Goal: Task Accomplishment & Management: Use online tool/utility

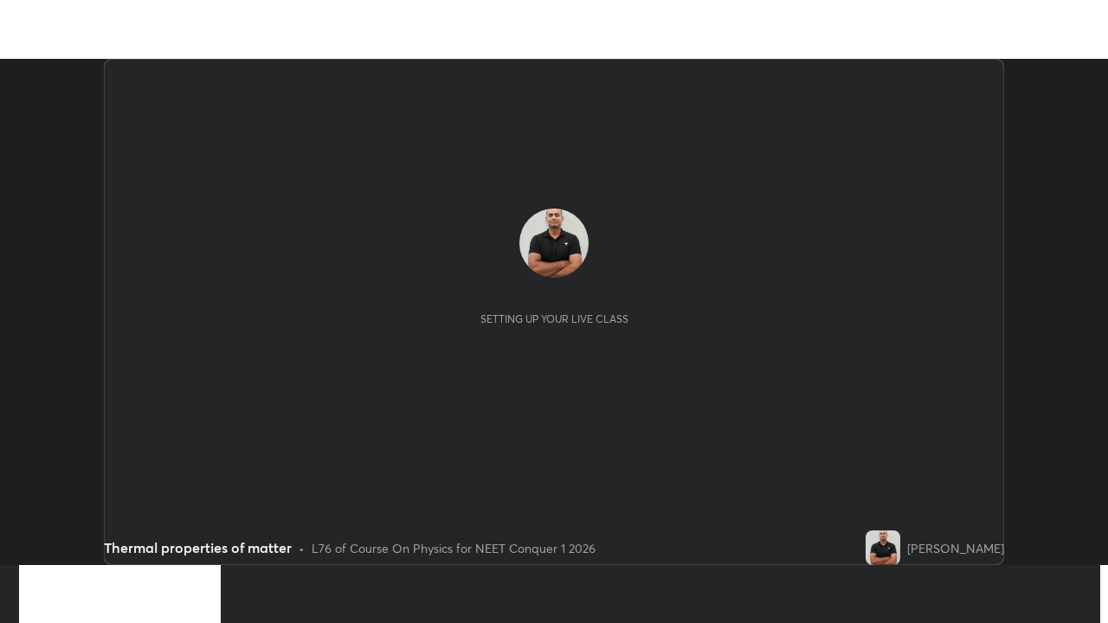
scroll to position [506, 1107]
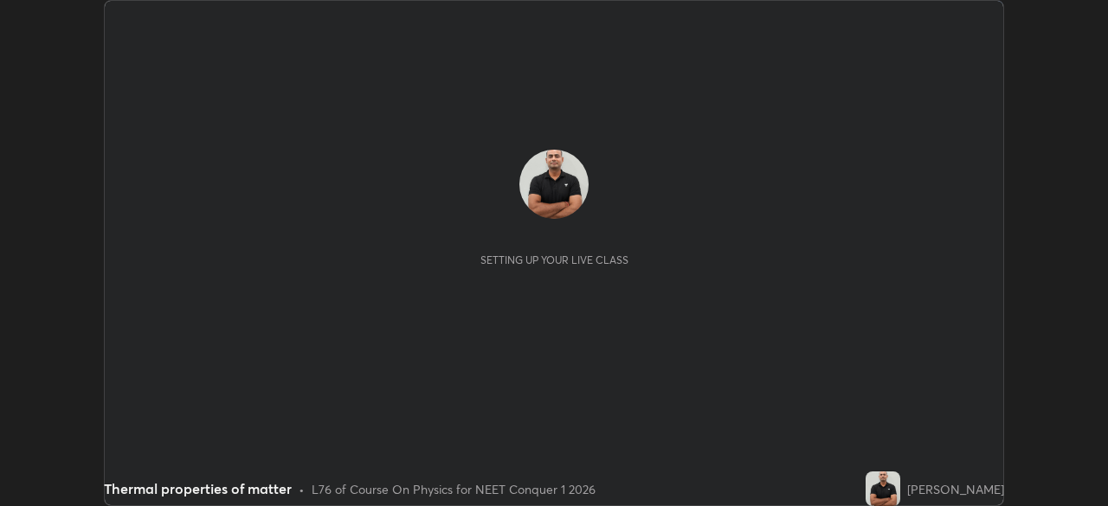
click at [942, 24] on button "START CLASS" at bounding box center [956, 17] width 78 height 21
click at [935, 25] on button "START CLASS" at bounding box center [956, 17] width 78 height 21
click at [940, 23] on button "START CLASS" at bounding box center [956, 17] width 78 height 21
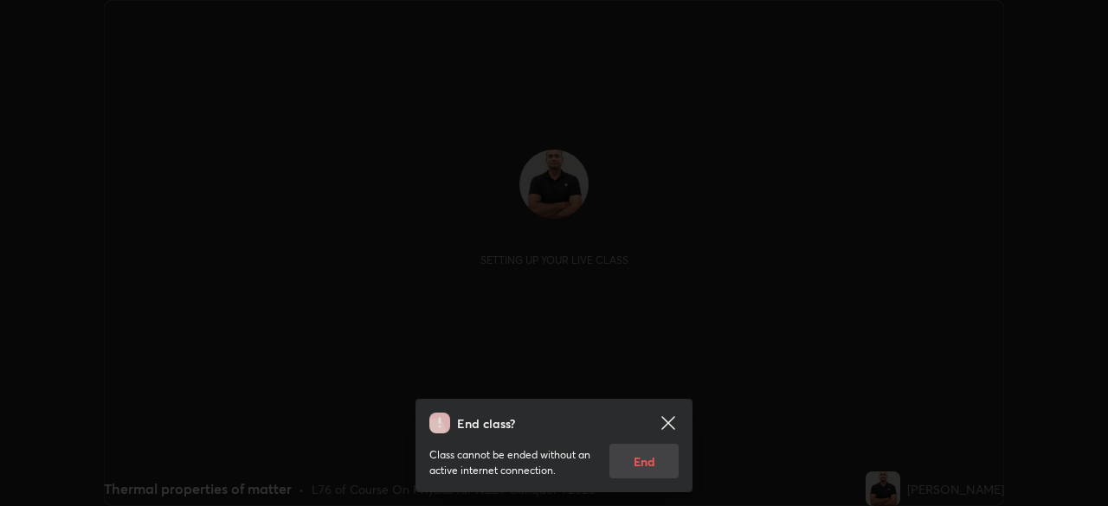
click at [934, 19] on div "End class? Class cannot be ended without an active internet connection. End" at bounding box center [554, 253] width 1108 height 506
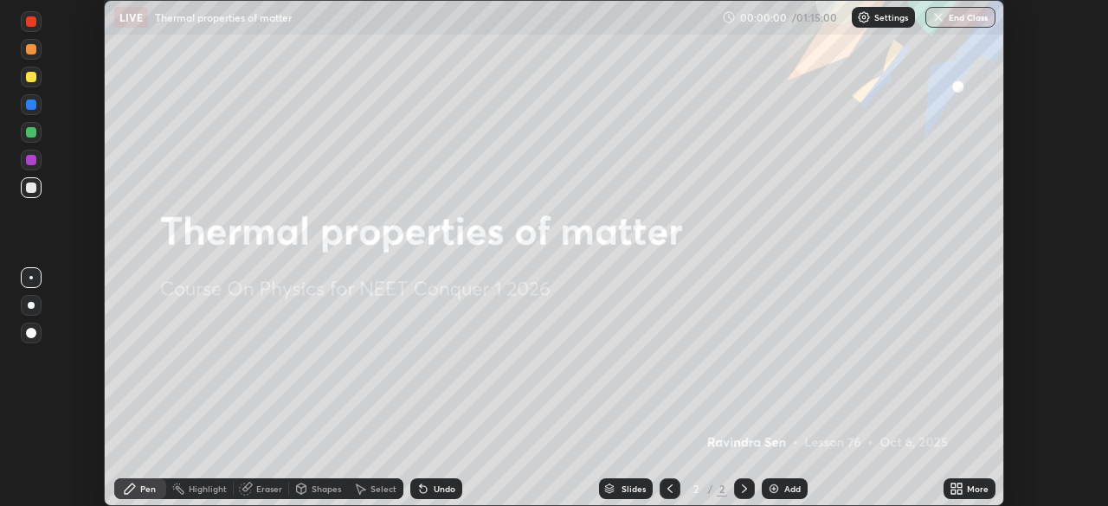
click at [934, 19] on div at bounding box center [554, 253] width 1108 height 506
click at [935, 20] on img "button" at bounding box center [938, 17] width 14 height 14
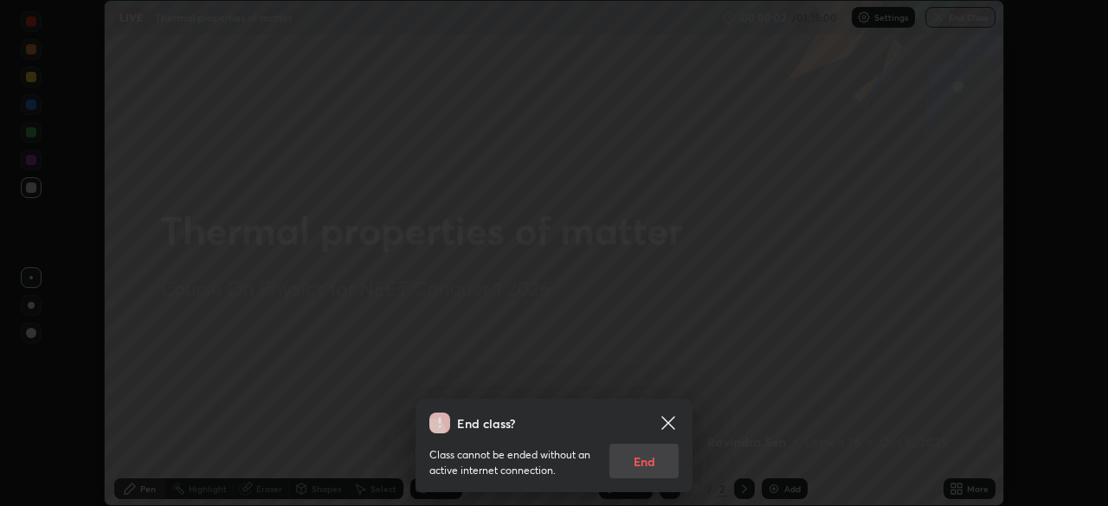
click at [665, 418] on icon at bounding box center [668, 423] width 21 height 21
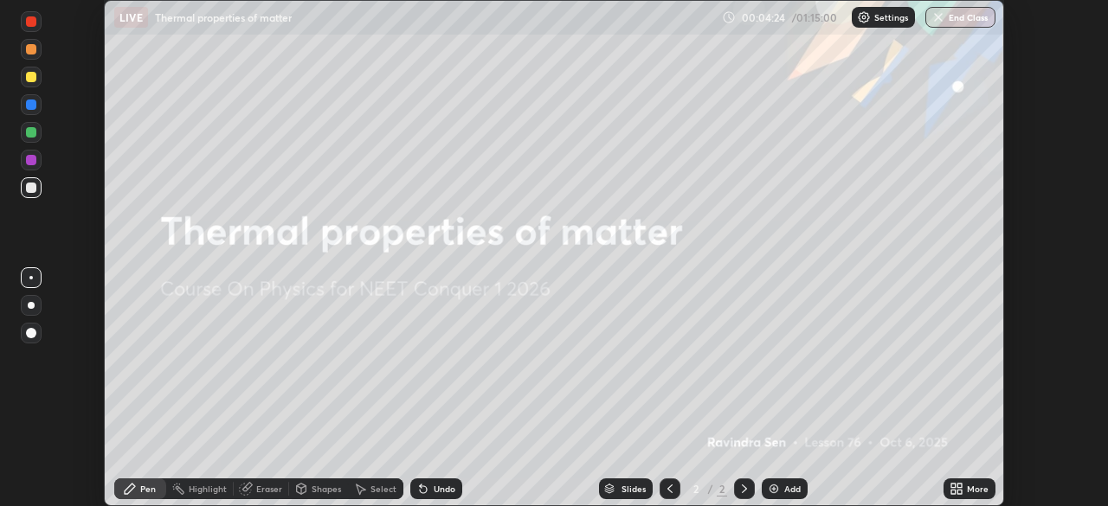
click at [967, 495] on div "More" at bounding box center [969, 489] width 52 height 21
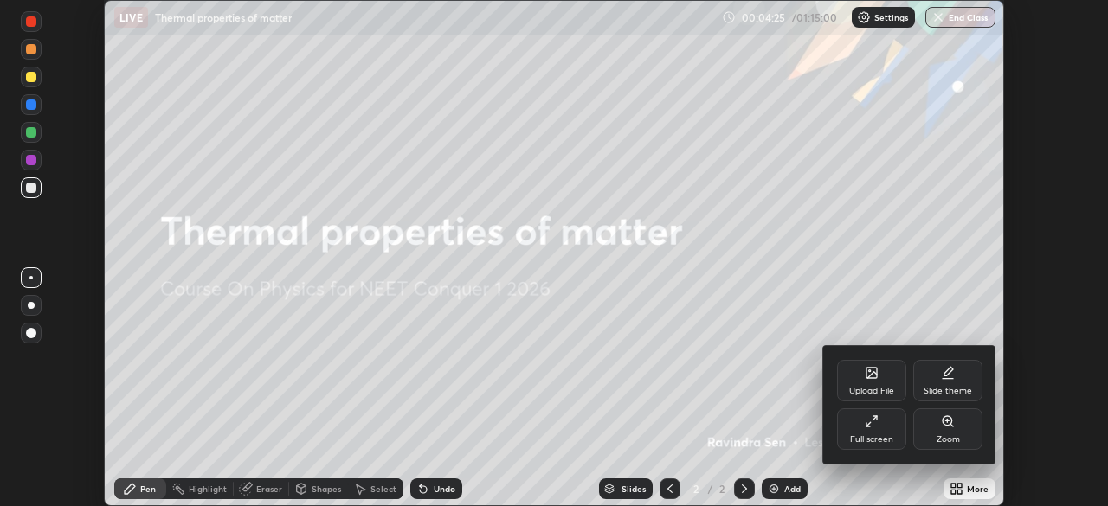
click at [872, 435] on div "Full screen" at bounding box center [871, 439] width 43 height 9
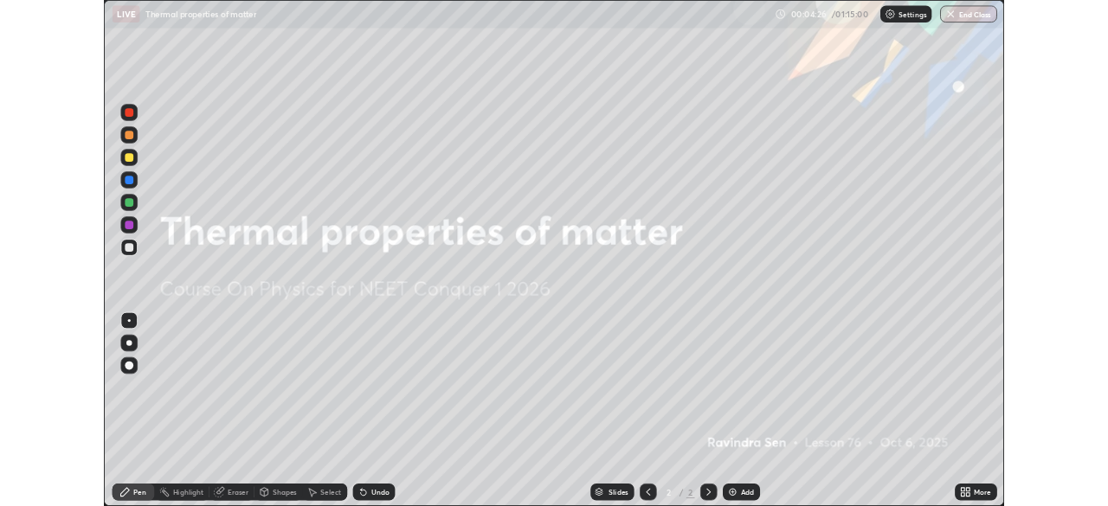
scroll to position [623, 1108]
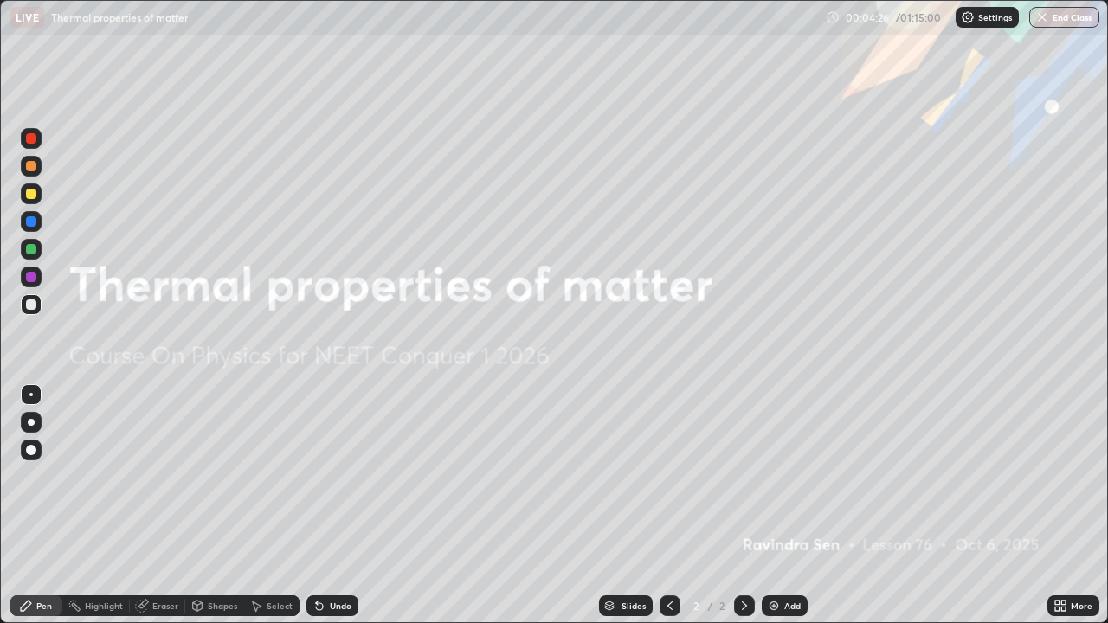
click at [775, 505] on img at bounding box center [774, 606] width 14 height 14
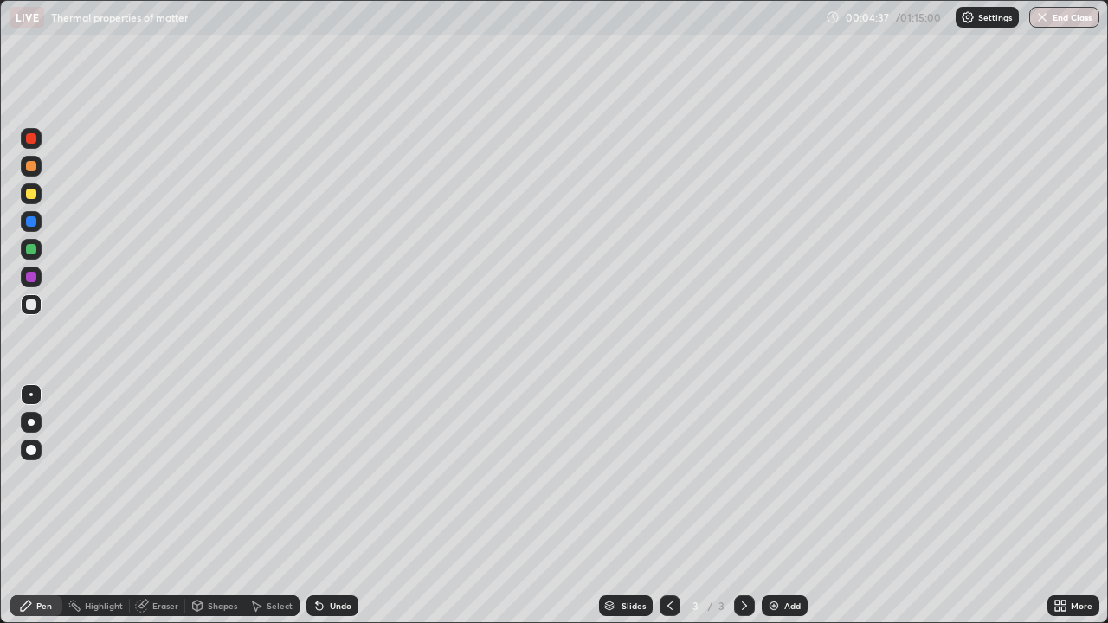
click at [155, 505] on div "Eraser" at bounding box center [165, 605] width 26 height 9
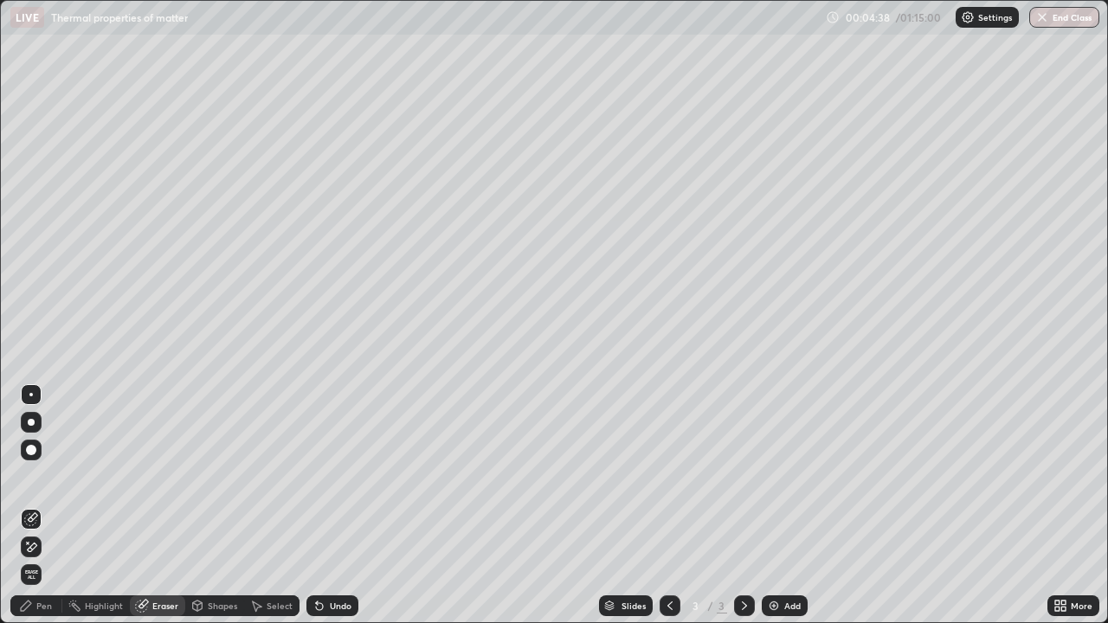
click at [31, 505] on icon at bounding box center [31, 547] width 14 height 15
click at [87, 505] on div "Highlight" at bounding box center [104, 605] width 38 height 9
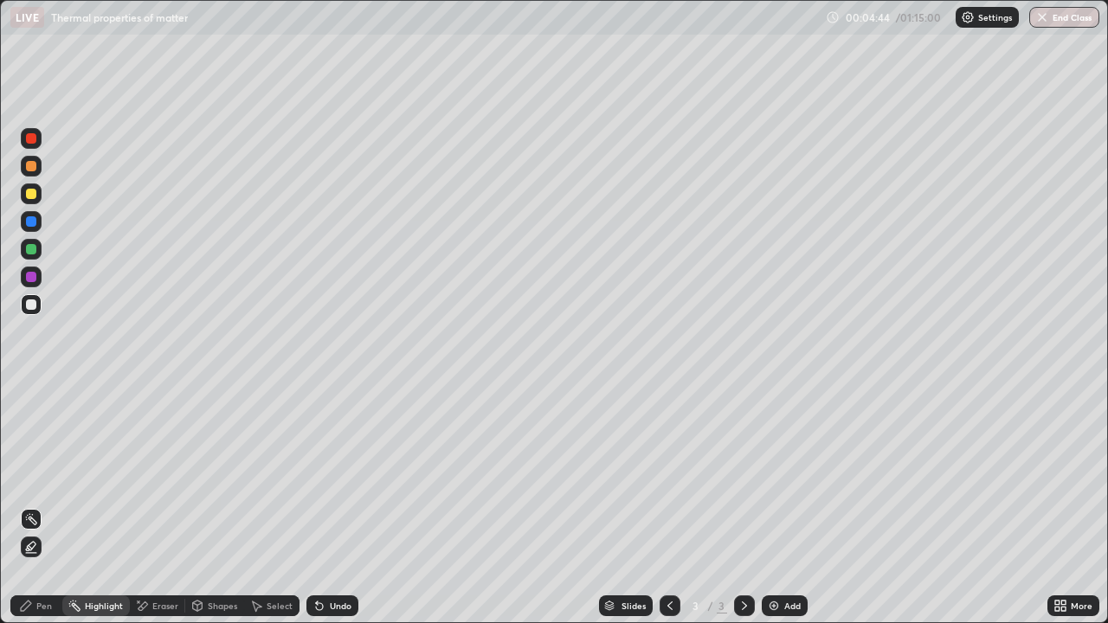
click at [160, 505] on div "Eraser" at bounding box center [165, 605] width 26 height 9
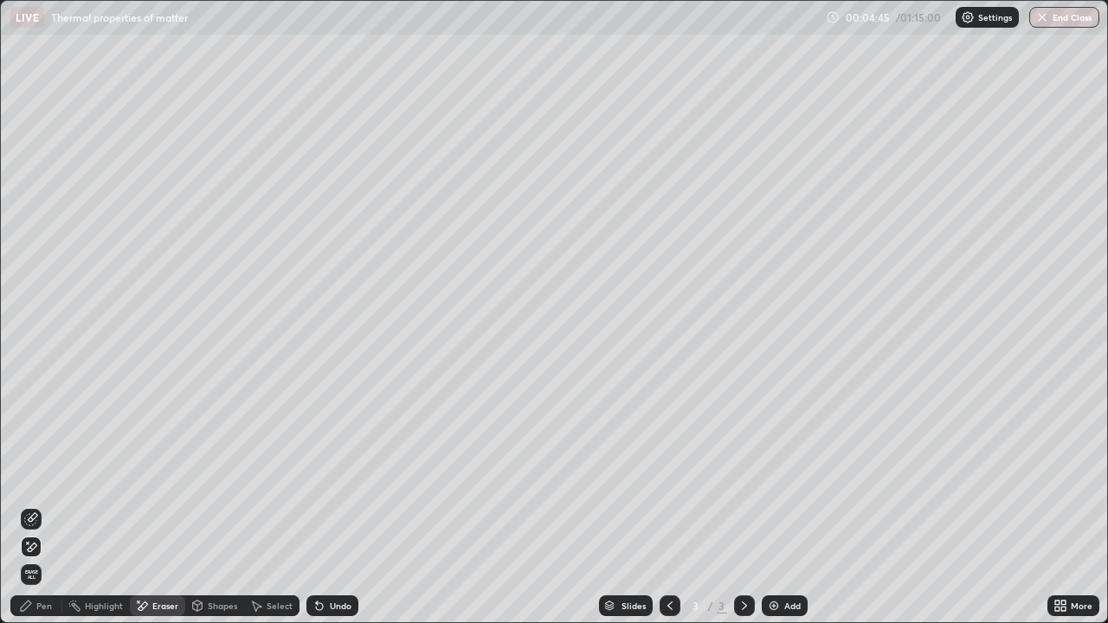
click at [137, 505] on icon at bounding box center [142, 606] width 14 height 15
click at [31, 505] on icon at bounding box center [33, 517] width 10 height 9
click at [27, 442] on div at bounding box center [31, 450] width 21 height 21
click at [92, 505] on div "Highlight" at bounding box center [104, 605] width 38 height 9
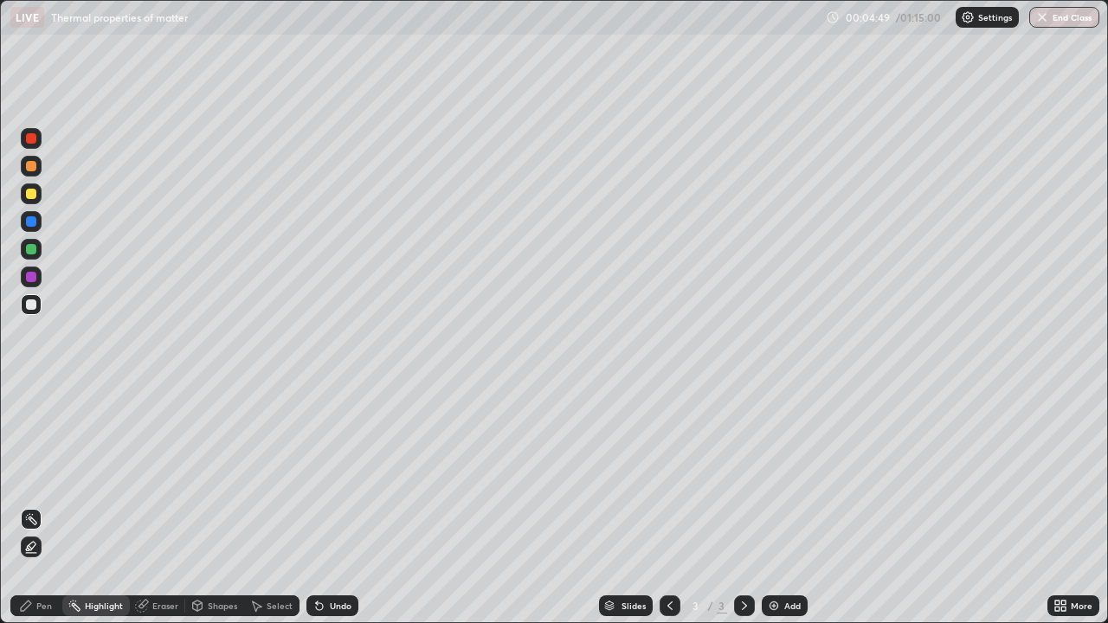
click at [42, 505] on div "Pen" at bounding box center [44, 605] width 16 height 9
click at [142, 505] on icon at bounding box center [141, 606] width 11 height 11
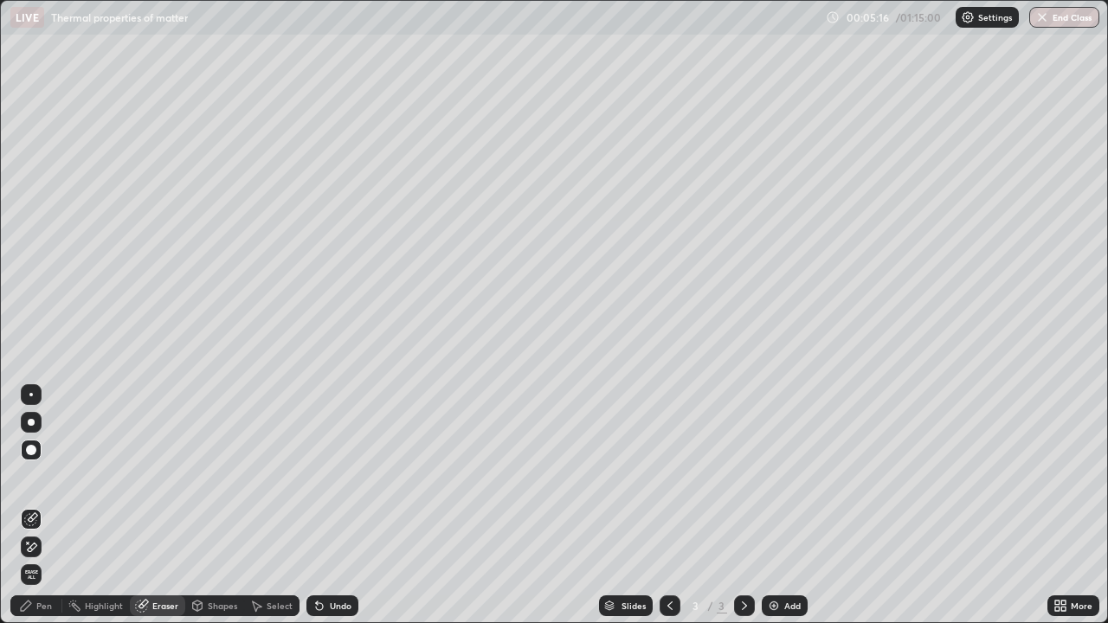
click at [30, 505] on span "Erase all" at bounding box center [31, 574] width 19 height 10
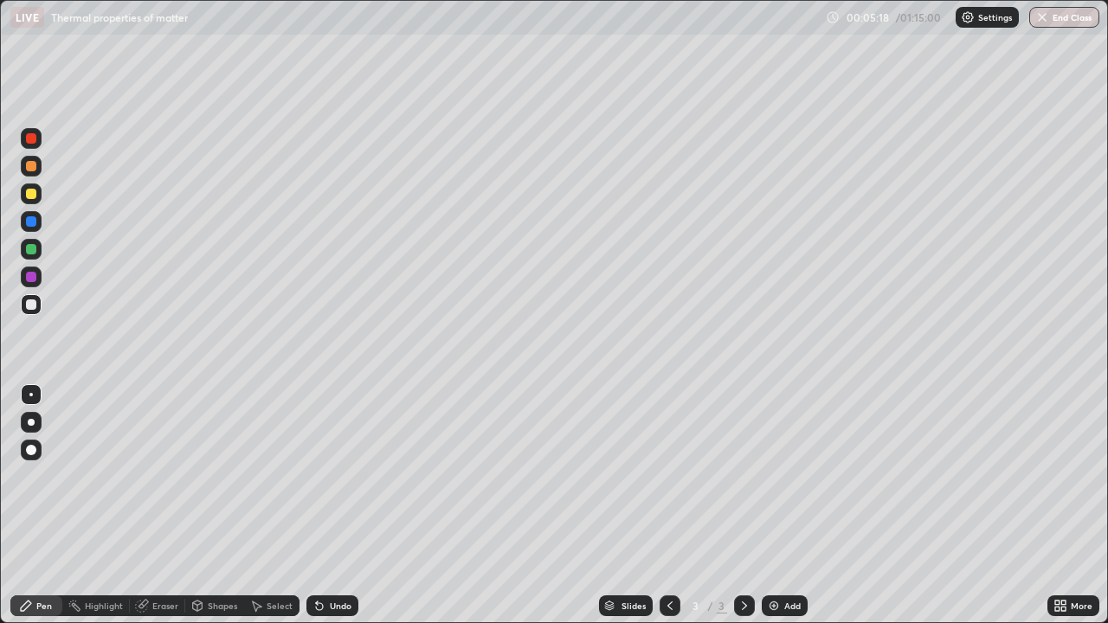
click at [48, 505] on div "Pen" at bounding box center [36, 605] width 52 height 21
click at [334, 505] on div "Undo" at bounding box center [341, 605] width 22 height 9
click at [331, 505] on div "Undo" at bounding box center [341, 605] width 22 height 9
click at [316, 505] on icon at bounding box center [317, 602] width 2 height 2
click at [324, 505] on icon at bounding box center [319, 606] width 14 height 14
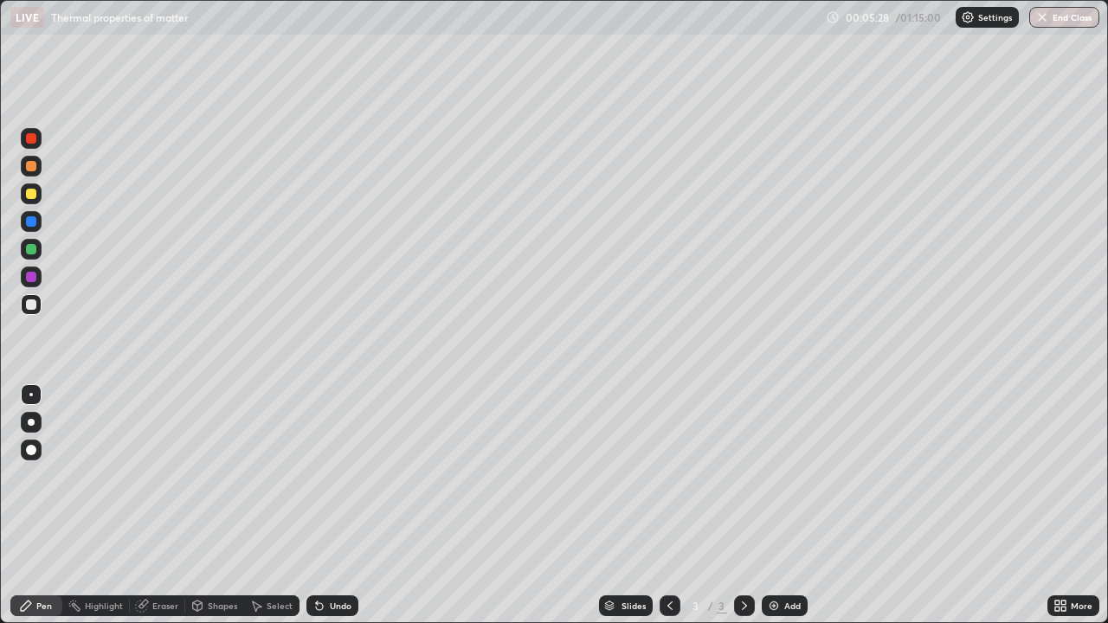
click at [324, 505] on icon at bounding box center [319, 606] width 14 height 14
click at [316, 505] on icon at bounding box center [317, 602] width 2 height 2
click at [316, 505] on icon at bounding box center [319, 606] width 7 height 7
click at [318, 505] on icon at bounding box center [319, 606] width 7 height 7
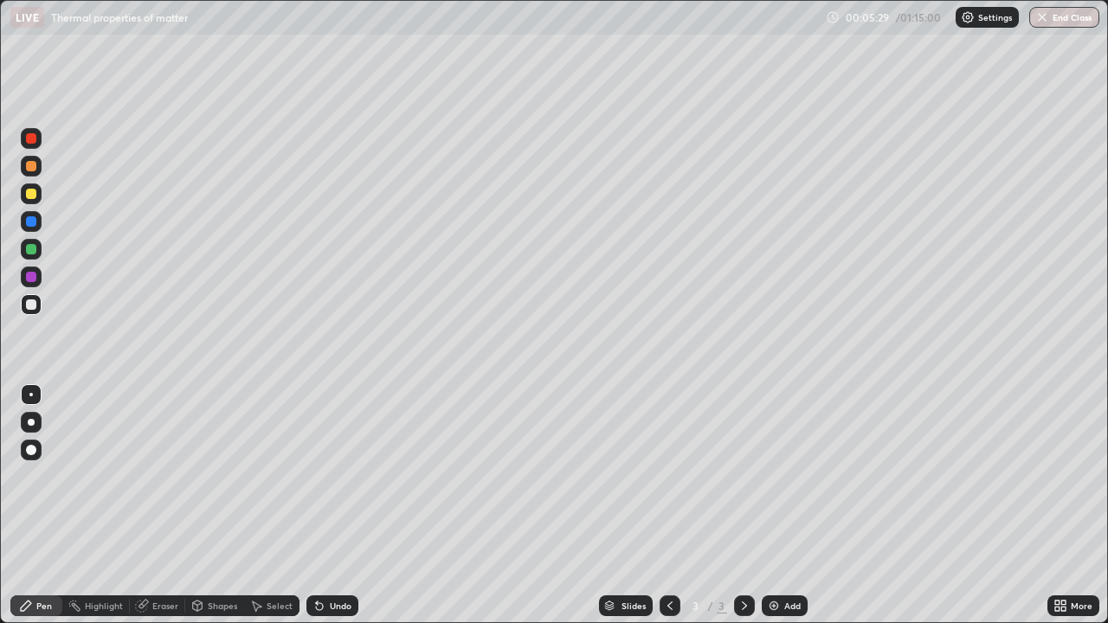
click at [319, 505] on icon at bounding box center [319, 606] width 7 height 7
click at [319, 505] on icon at bounding box center [319, 606] width 14 height 14
click at [31, 280] on div at bounding box center [31, 277] width 10 height 10
click at [31, 303] on div at bounding box center [31, 304] width 10 height 10
click at [335, 505] on div "Undo" at bounding box center [341, 605] width 22 height 9
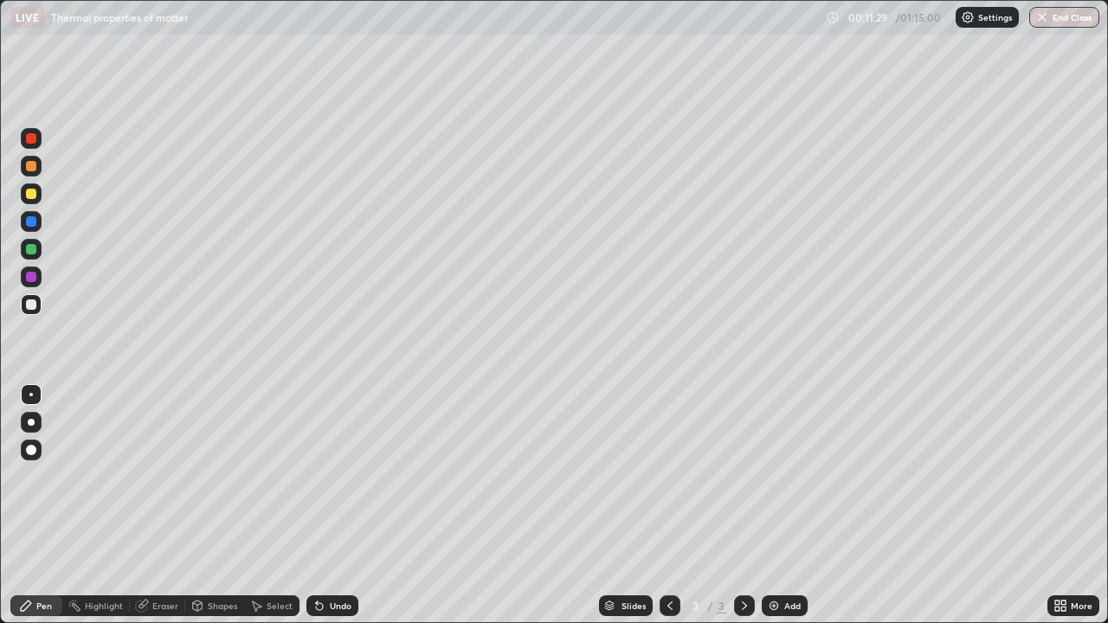
click at [325, 505] on div "Undo" at bounding box center [332, 605] width 52 height 21
click at [163, 505] on div "Eraser" at bounding box center [165, 605] width 26 height 9
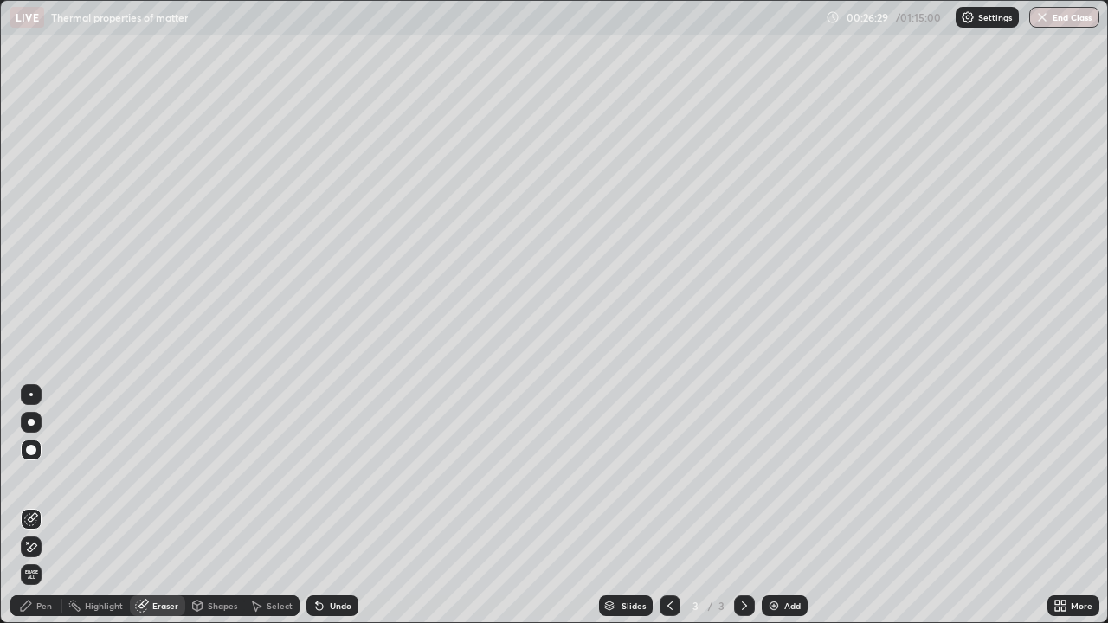
click at [38, 505] on div "Pen" at bounding box center [44, 605] width 16 height 9
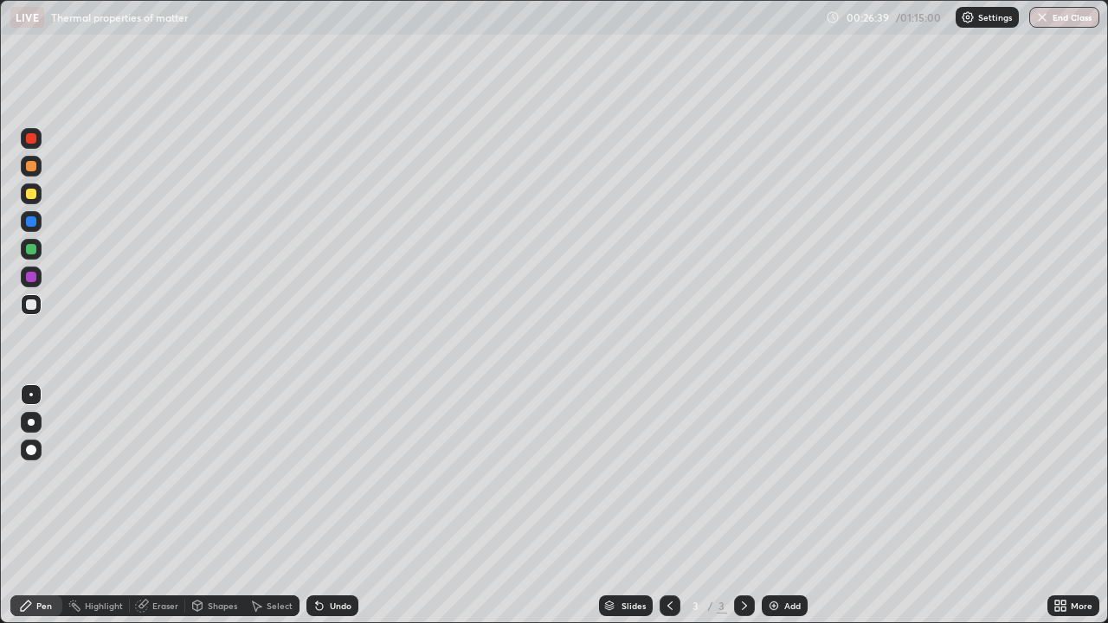
click at [173, 505] on div "Eraser" at bounding box center [165, 605] width 26 height 9
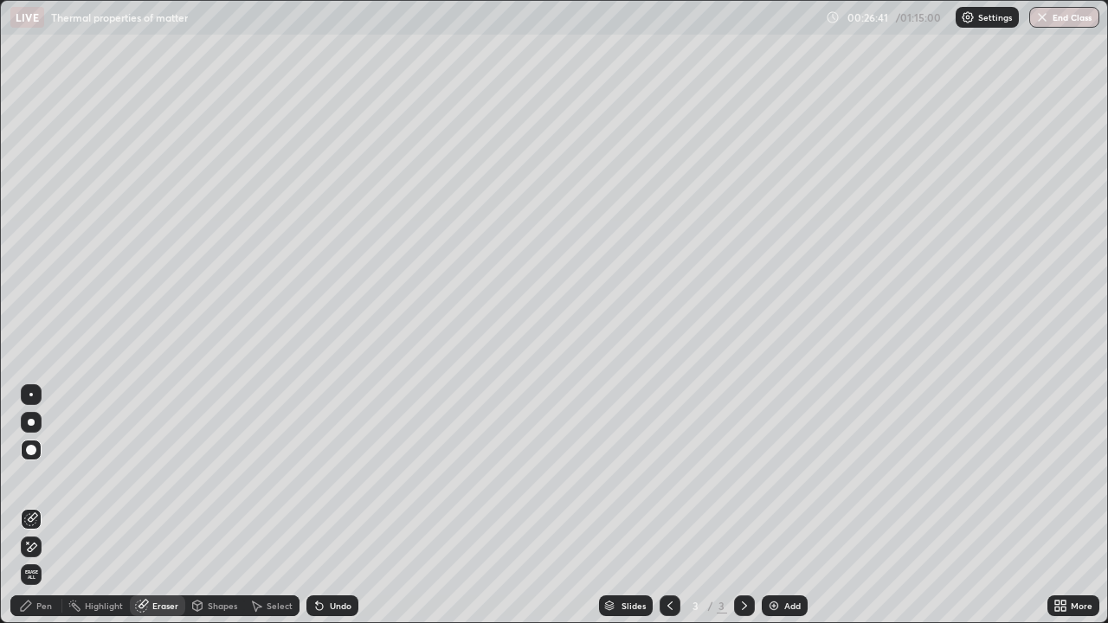
click at [42, 505] on div "Pen" at bounding box center [44, 605] width 16 height 9
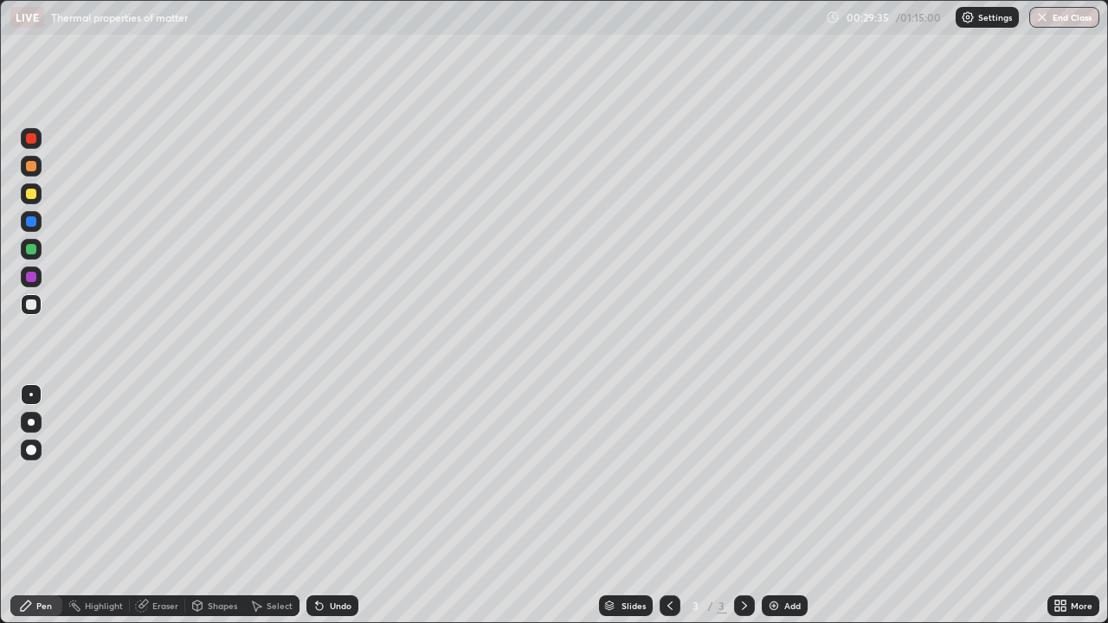
click at [325, 505] on div "Undo" at bounding box center [332, 605] width 52 height 21
click at [341, 505] on div "Undo" at bounding box center [341, 605] width 22 height 9
click at [338, 505] on div "Undo" at bounding box center [341, 605] width 22 height 9
click at [153, 505] on div "Eraser" at bounding box center [165, 605] width 26 height 9
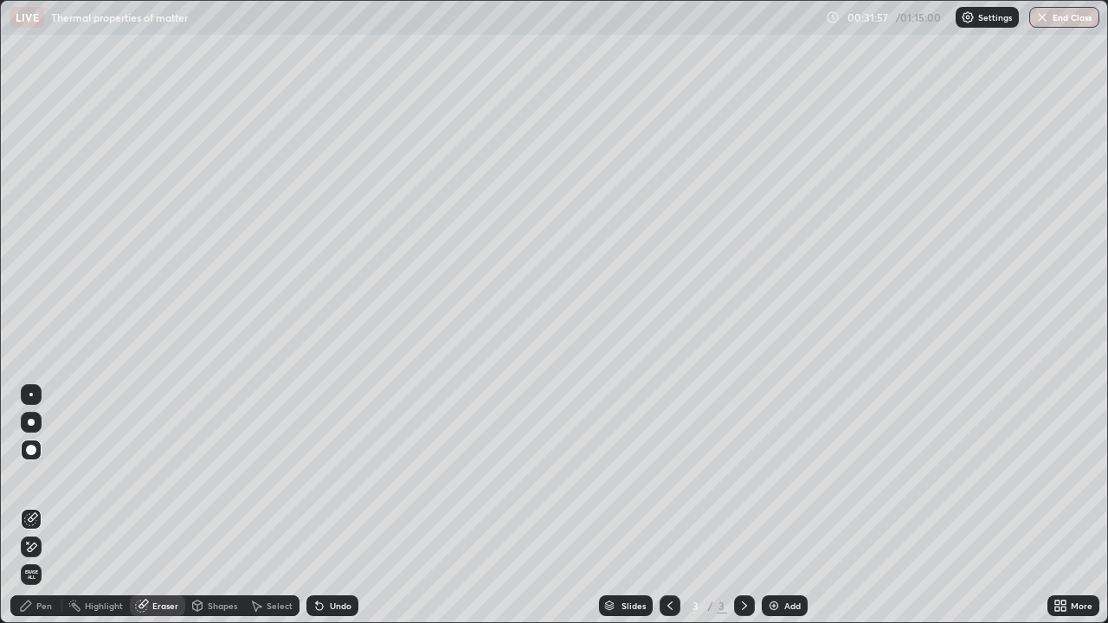
click at [31, 395] on div at bounding box center [30, 394] width 3 height 3
click at [31, 422] on div at bounding box center [31, 422] width 7 height 7
click at [52, 505] on div "Pen" at bounding box center [36, 605] width 52 height 21
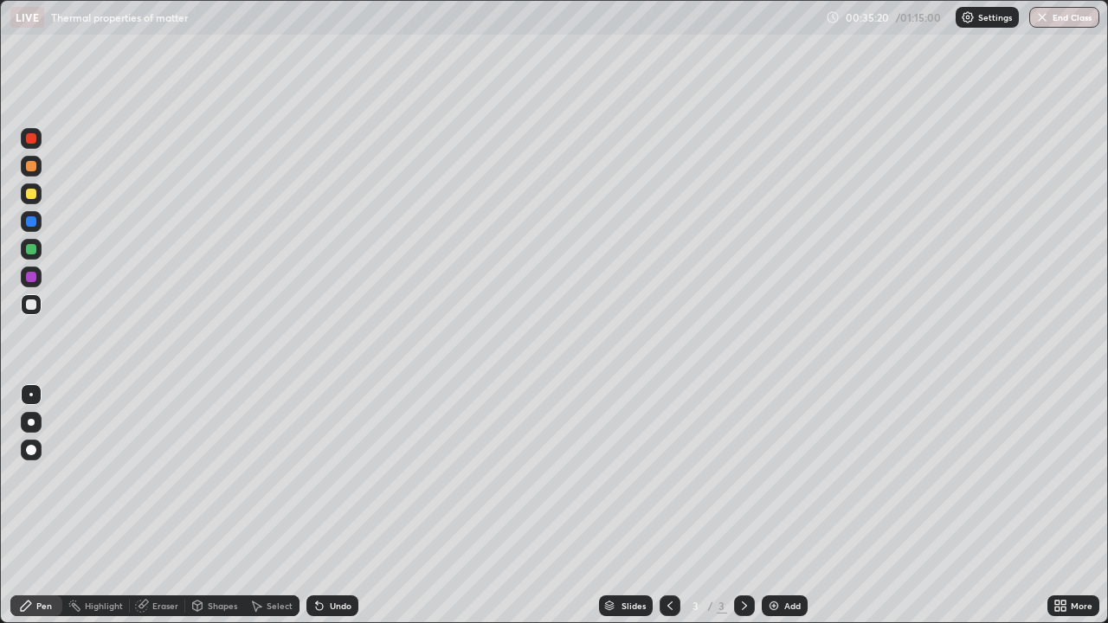
click at [784, 505] on div "Add" at bounding box center [792, 605] width 16 height 9
click at [175, 505] on div "Eraser" at bounding box center [165, 605] width 26 height 9
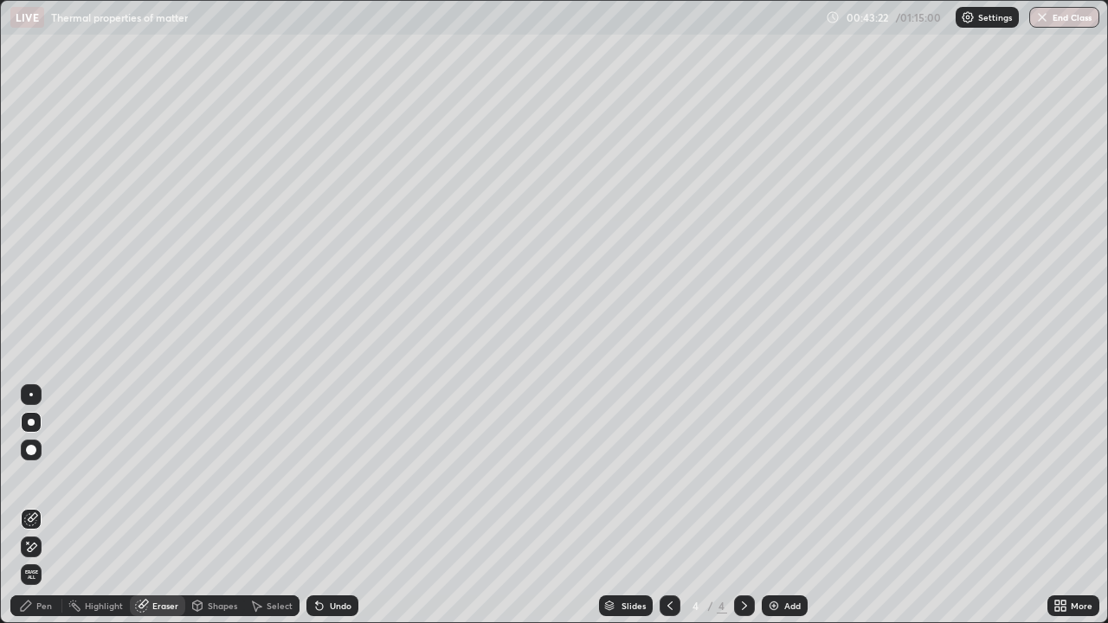
click at [59, 505] on div "Pen" at bounding box center [36, 605] width 52 height 21
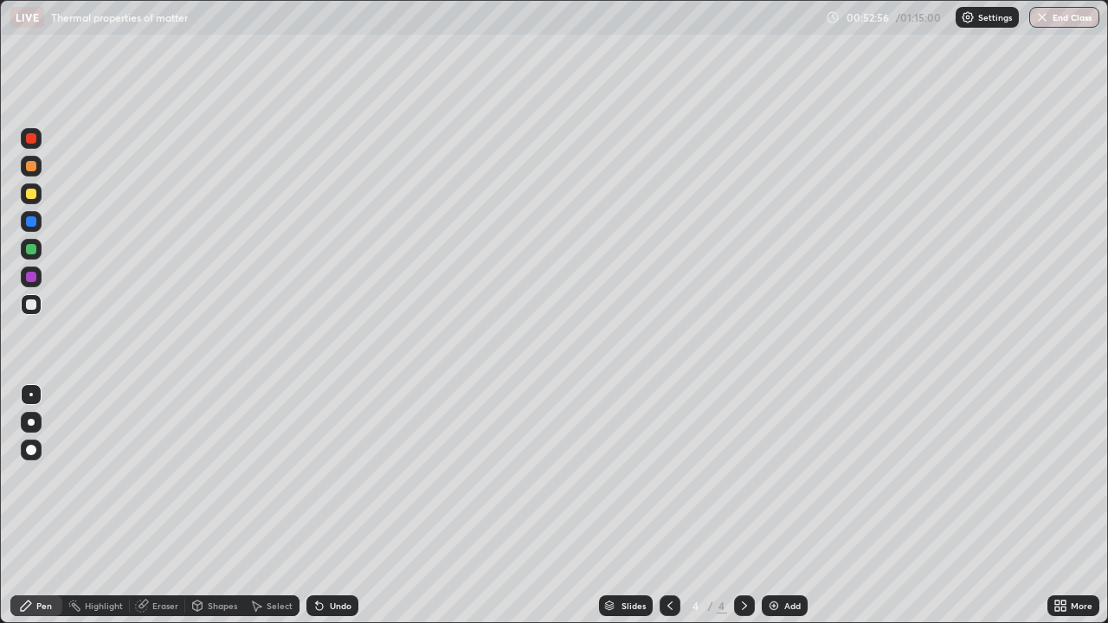
click at [176, 505] on div "Eraser" at bounding box center [165, 605] width 26 height 9
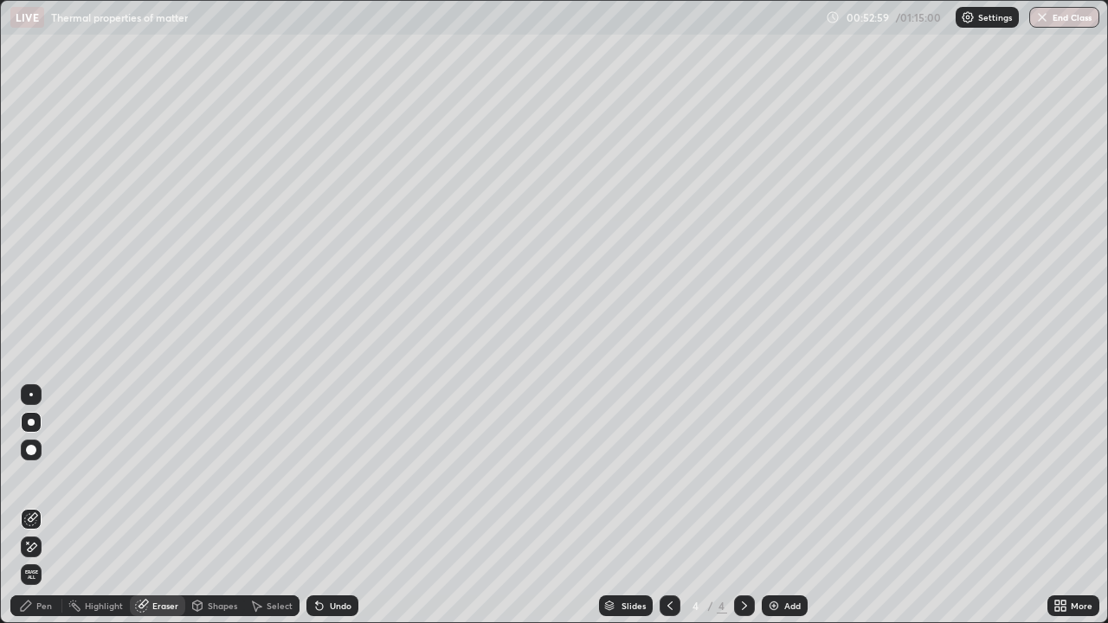
click at [48, 505] on div "Pen" at bounding box center [36, 605] width 52 height 21
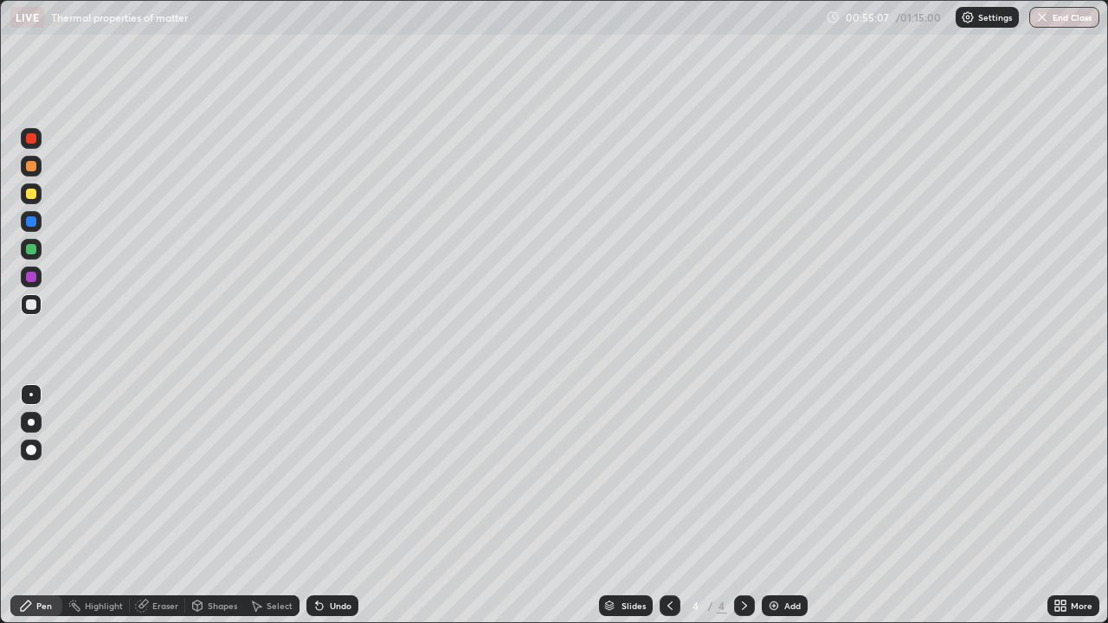
click at [165, 505] on div "Eraser" at bounding box center [165, 605] width 26 height 9
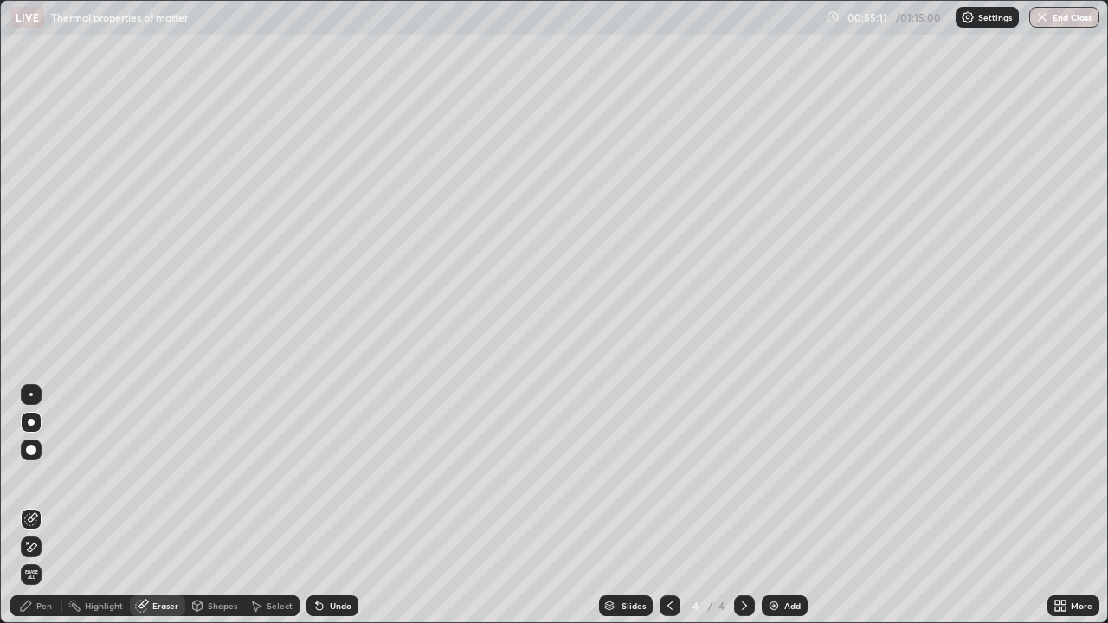
click at [48, 505] on div "Pen" at bounding box center [44, 605] width 16 height 9
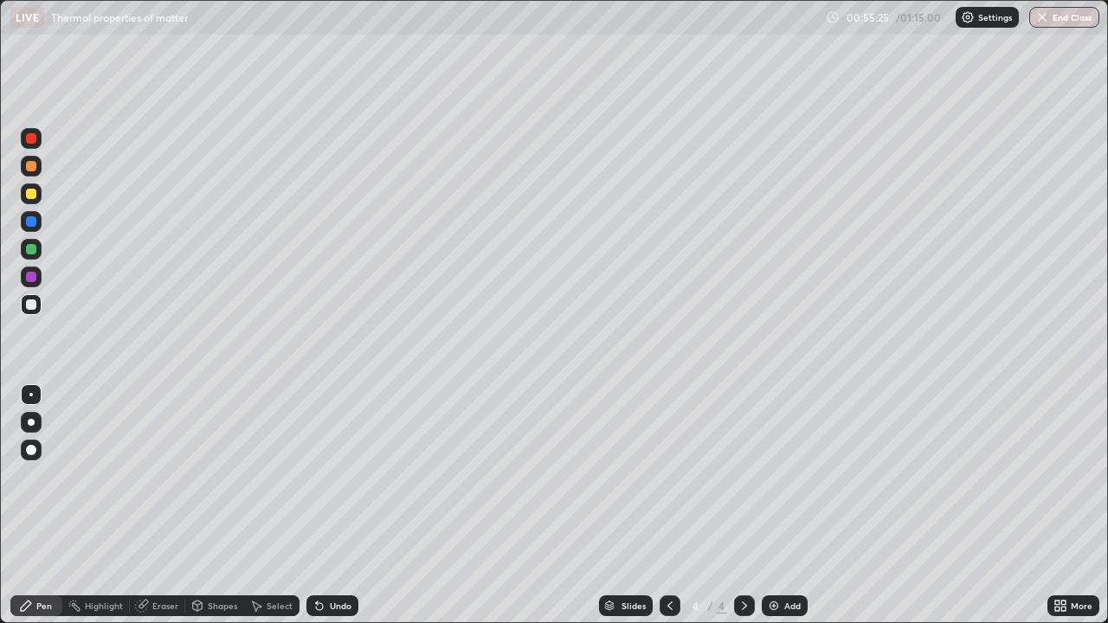
click at [150, 505] on div "Eraser" at bounding box center [157, 605] width 55 height 21
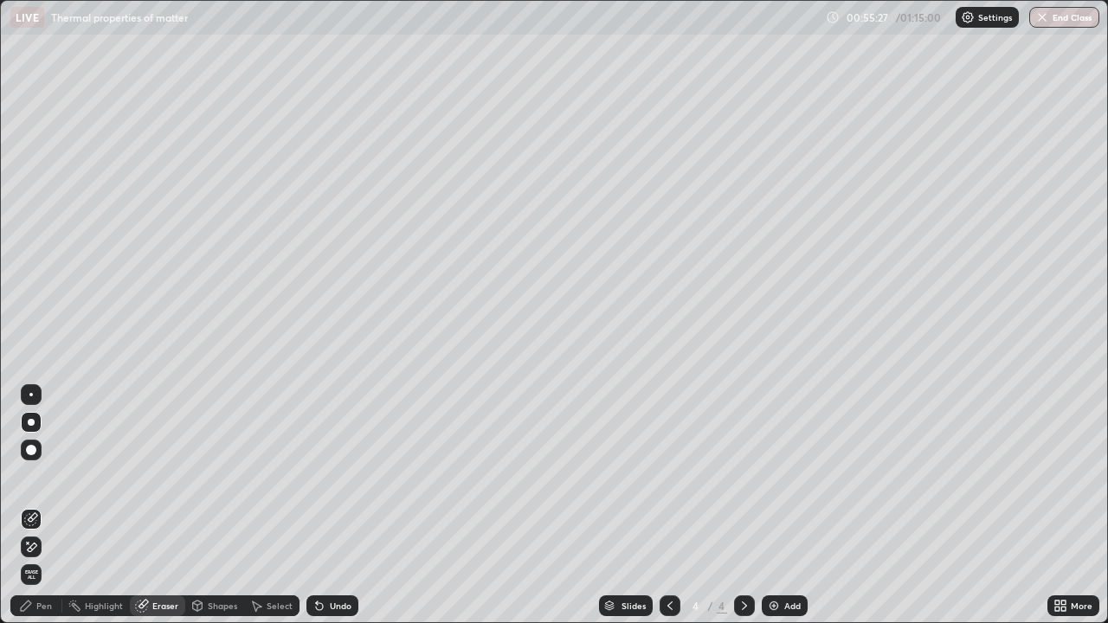
click at [37, 505] on div "Pen" at bounding box center [44, 605] width 16 height 9
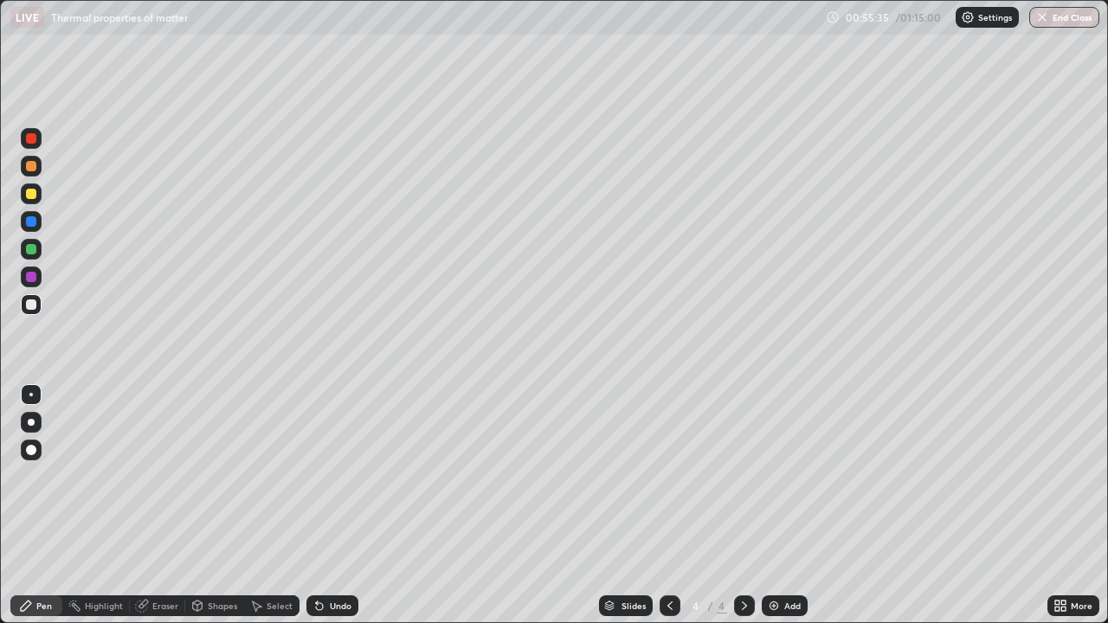
click at [166, 505] on div "Eraser" at bounding box center [165, 605] width 26 height 9
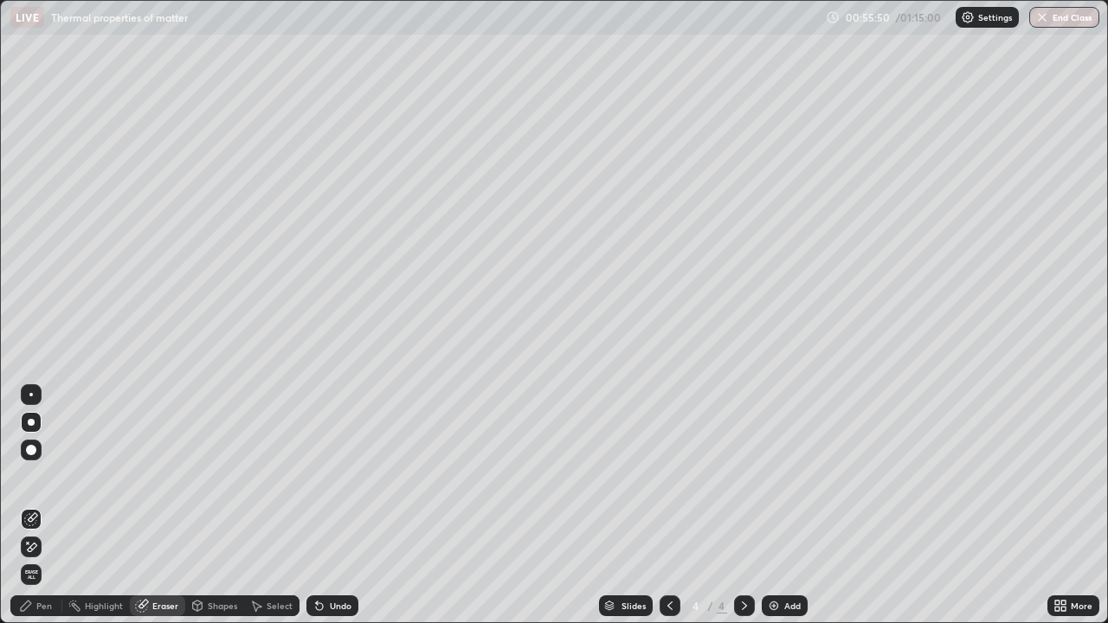
click at [48, 505] on div "Pen" at bounding box center [44, 605] width 16 height 9
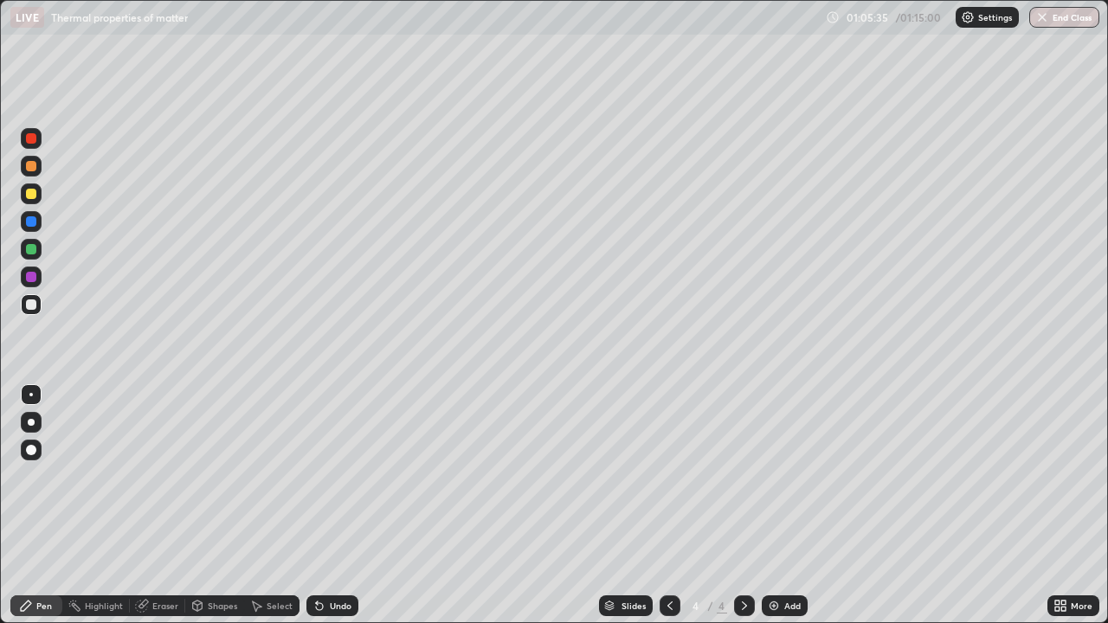
click at [784, 505] on div "Add" at bounding box center [792, 605] width 16 height 9
click at [326, 505] on div "Undo" at bounding box center [332, 605] width 52 height 21
click at [330, 505] on div "Undo" at bounding box center [341, 605] width 22 height 9
click at [331, 505] on div "Undo" at bounding box center [341, 605] width 22 height 9
click at [330, 505] on div "Undo" at bounding box center [341, 605] width 22 height 9
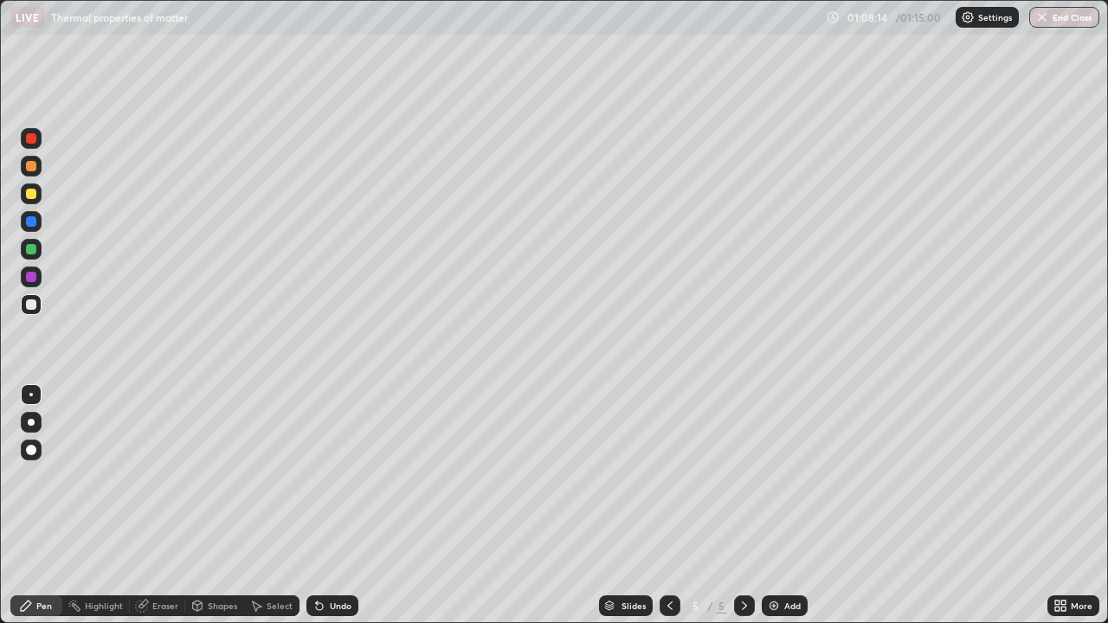
click at [791, 505] on div "Add" at bounding box center [792, 605] width 16 height 9
click at [317, 505] on icon at bounding box center [319, 606] width 7 height 7
click at [1079, 17] on button "End Class" at bounding box center [1065, 17] width 68 height 21
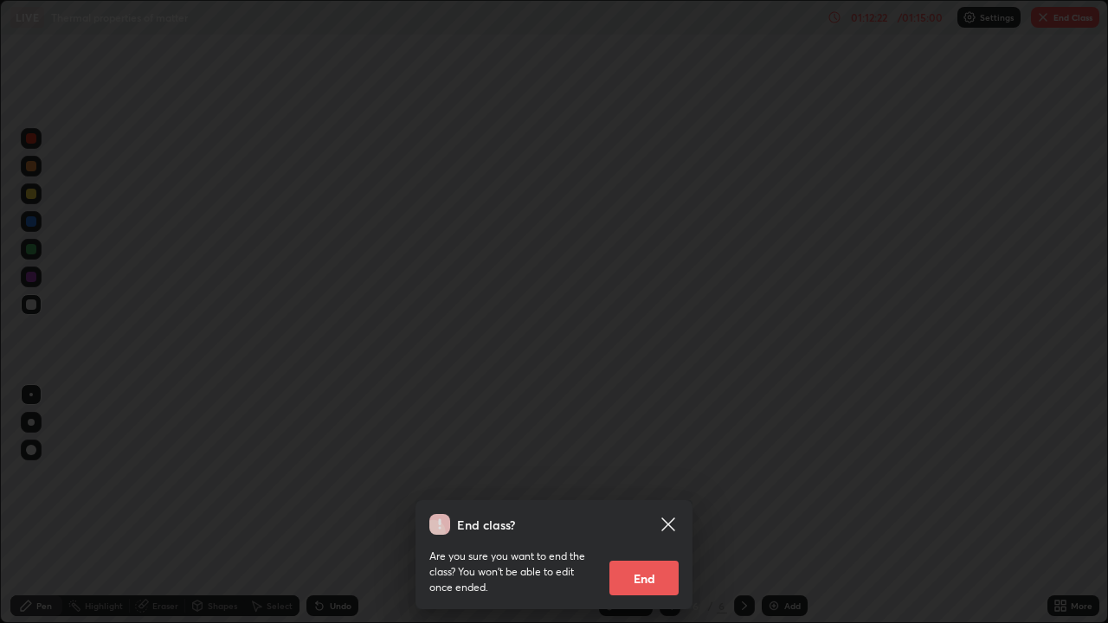
click at [667, 505] on button "End" at bounding box center [643, 578] width 69 height 35
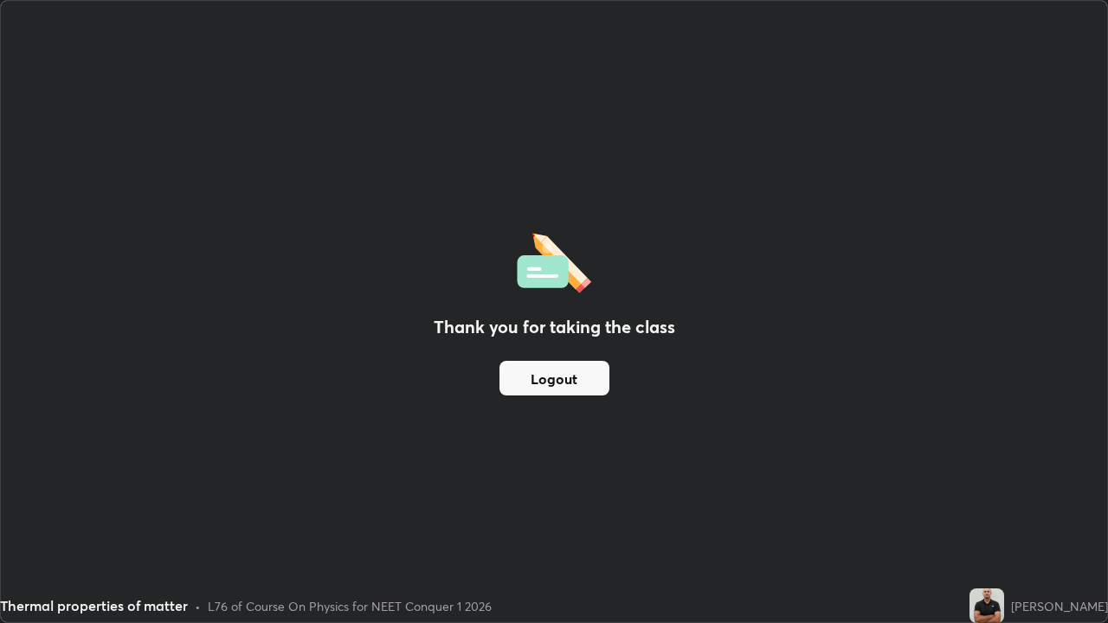
click at [543, 393] on button "Logout" at bounding box center [554, 378] width 110 height 35
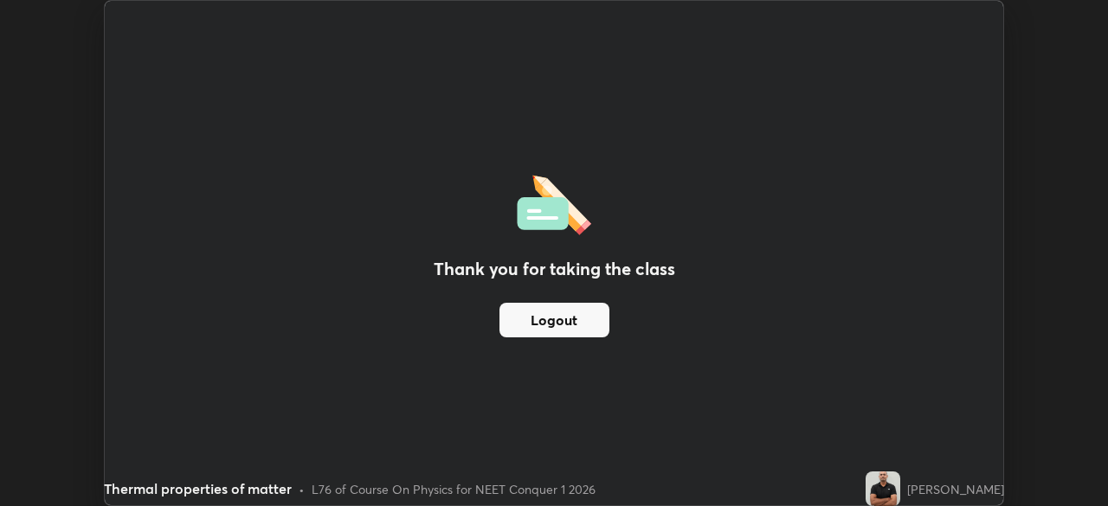
scroll to position [86032, 85431]
